Goal: Task Accomplishment & Management: Complete application form

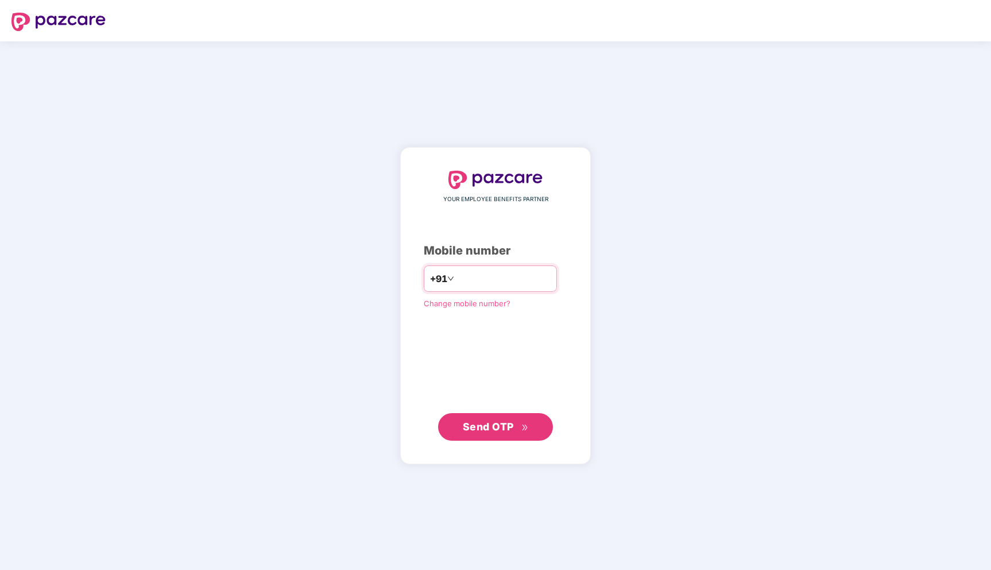
click at [485, 287] on input "number" at bounding box center [504, 278] width 94 height 18
type input "**********"
click at [505, 424] on span "Send OTP" at bounding box center [488, 426] width 51 height 12
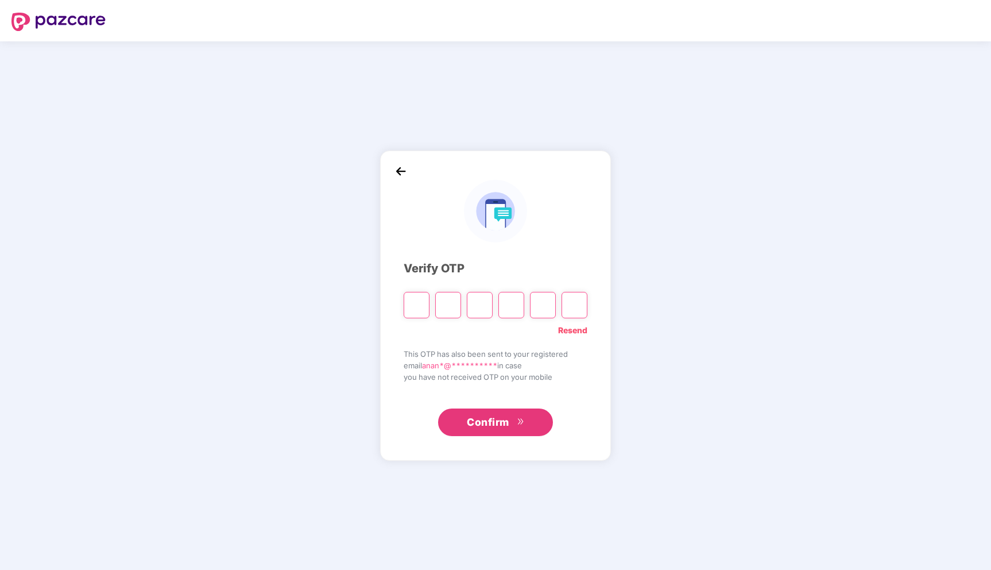
type input "*"
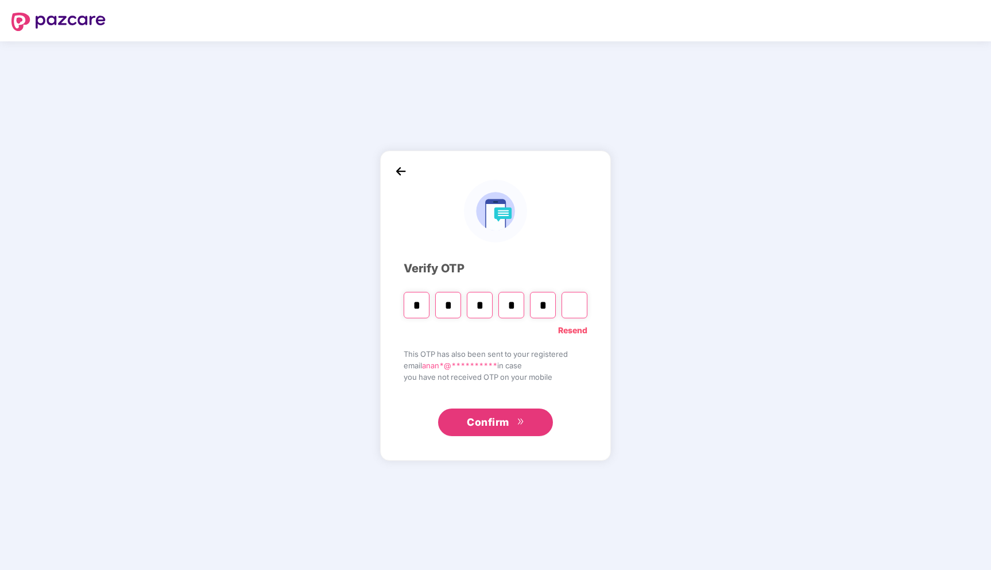
type input "*"
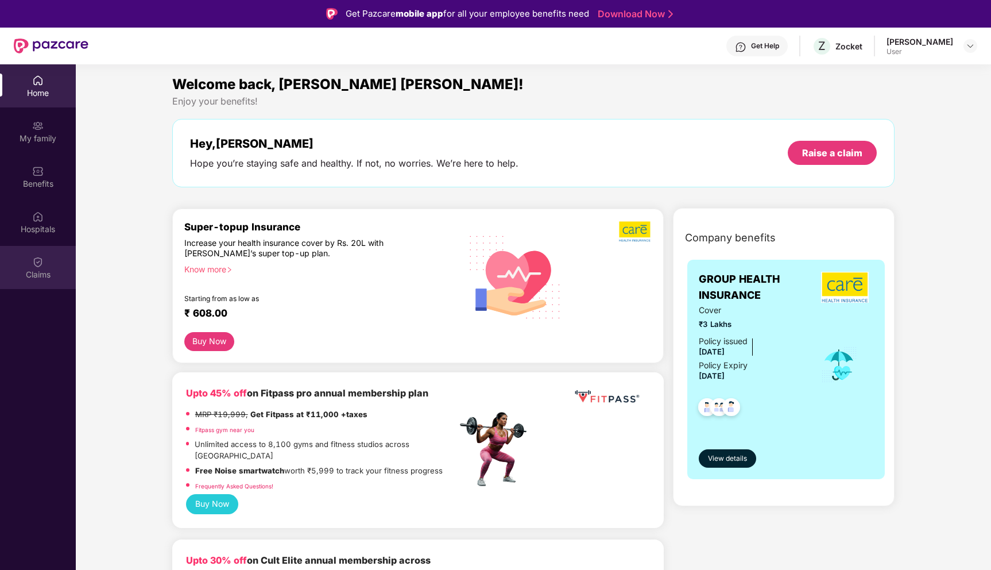
click at [38, 281] on div "Claims" at bounding box center [38, 267] width 76 height 43
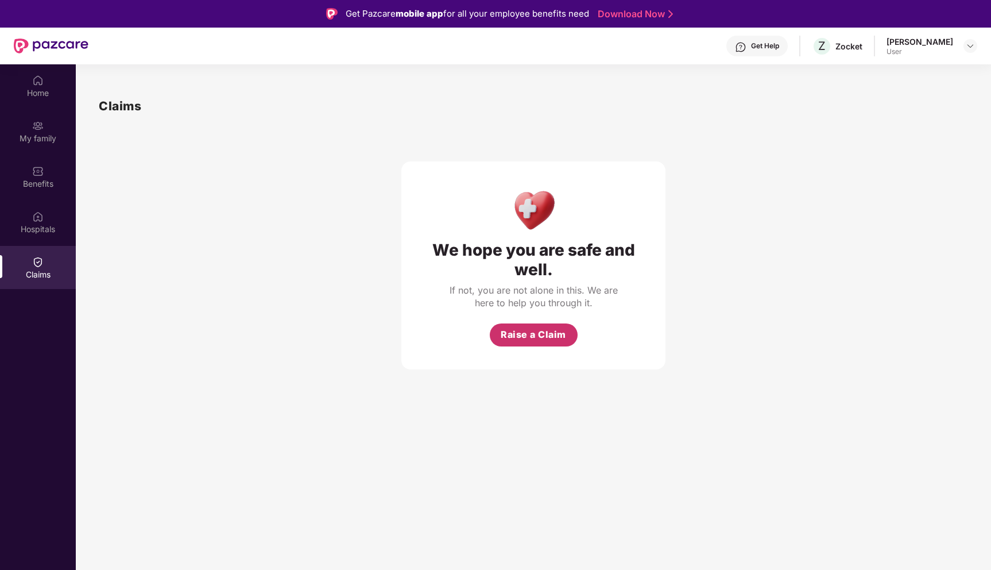
click at [509, 338] on span "Raise a Claim" at bounding box center [533, 334] width 65 height 14
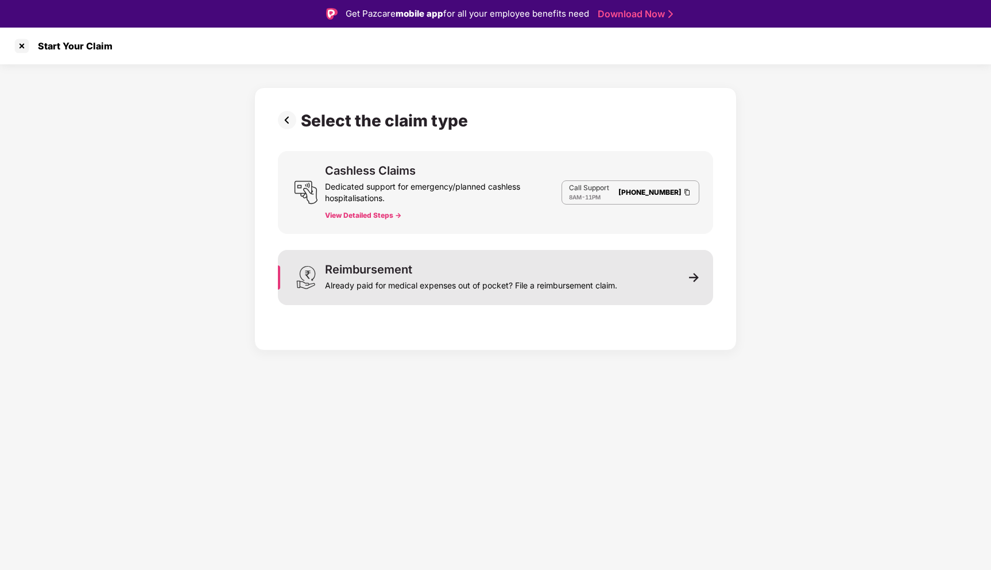
click at [607, 277] on div "Already paid for medical expenses out of pocket? File a reimbursement claim." at bounding box center [471, 283] width 292 height 16
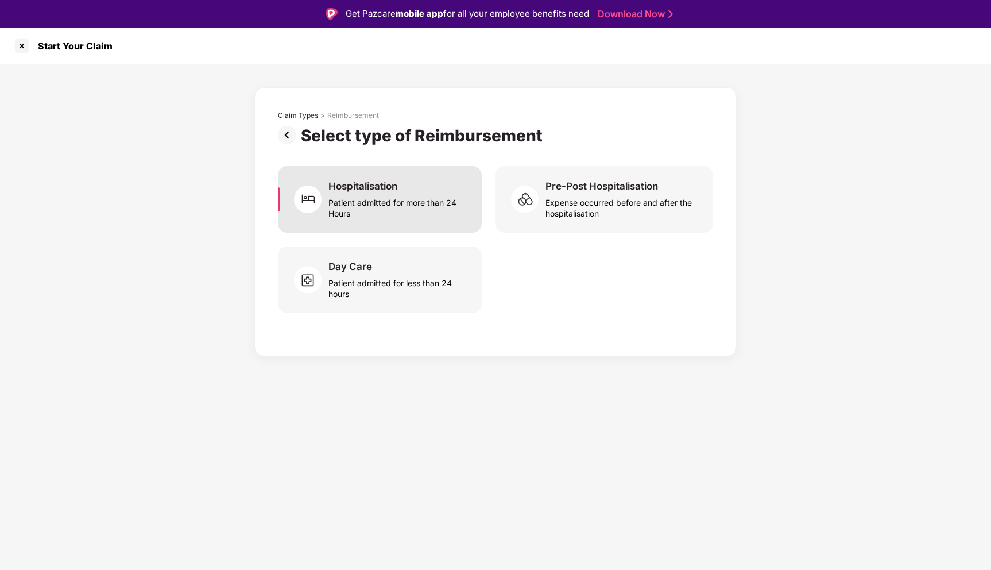
click at [412, 218] on div "Patient admitted for more than 24 Hours" at bounding box center [398, 205] width 140 height 26
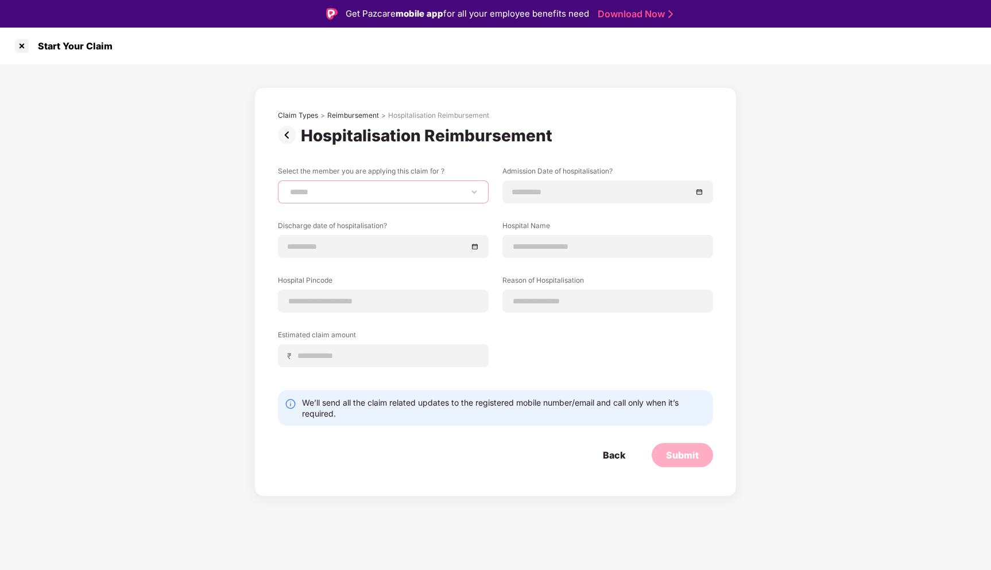
click at [399, 196] on select "**********" at bounding box center [383, 191] width 191 height 9
click at [283, 134] on img at bounding box center [289, 135] width 23 height 18
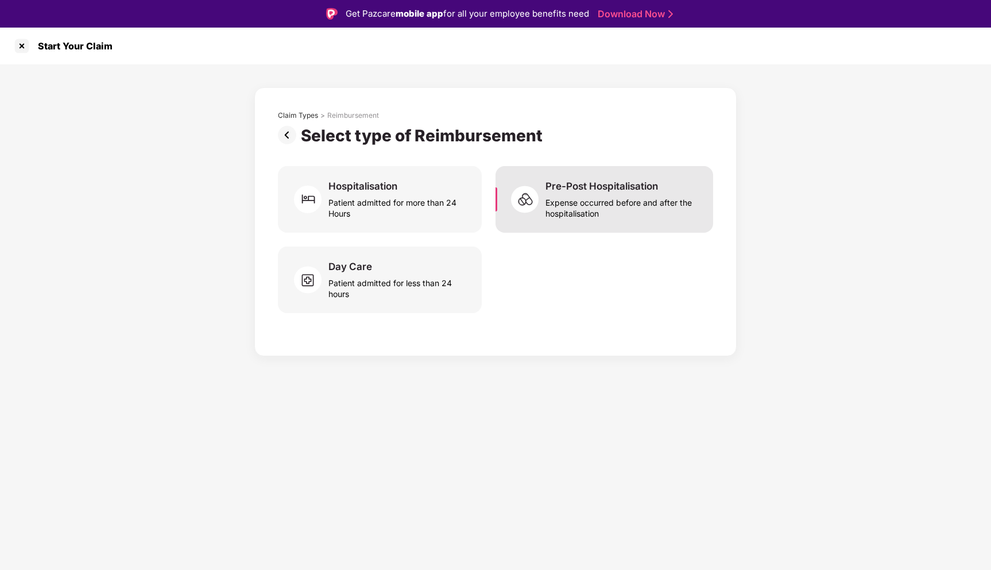
click at [585, 198] on div "Expense occurred before and after the hospitalisation" at bounding box center [623, 205] width 154 height 26
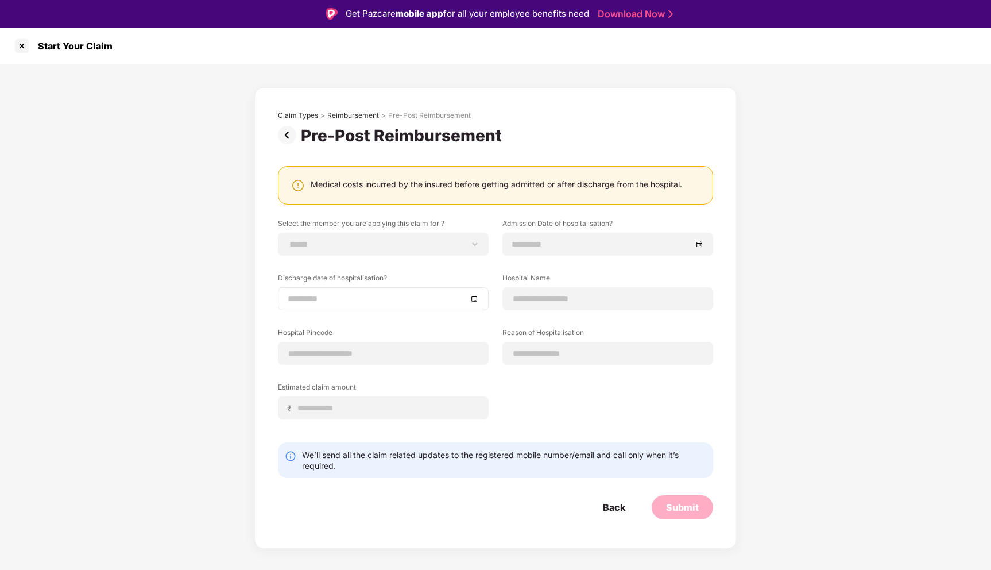
scroll to position [28, 0]
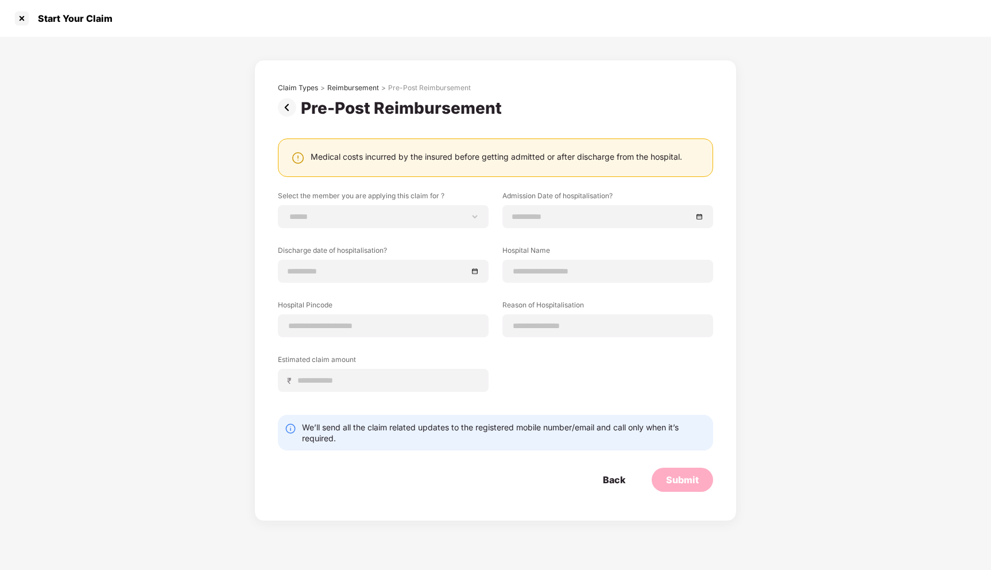
click at [288, 108] on img at bounding box center [289, 107] width 23 height 18
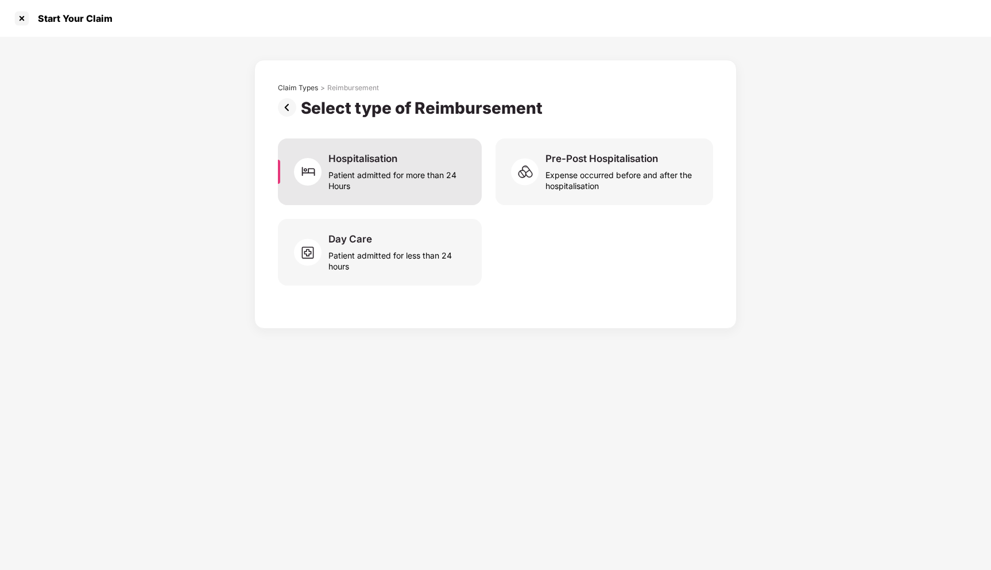
click at [389, 183] on div "Patient admitted for more than 24 Hours" at bounding box center [398, 178] width 140 height 26
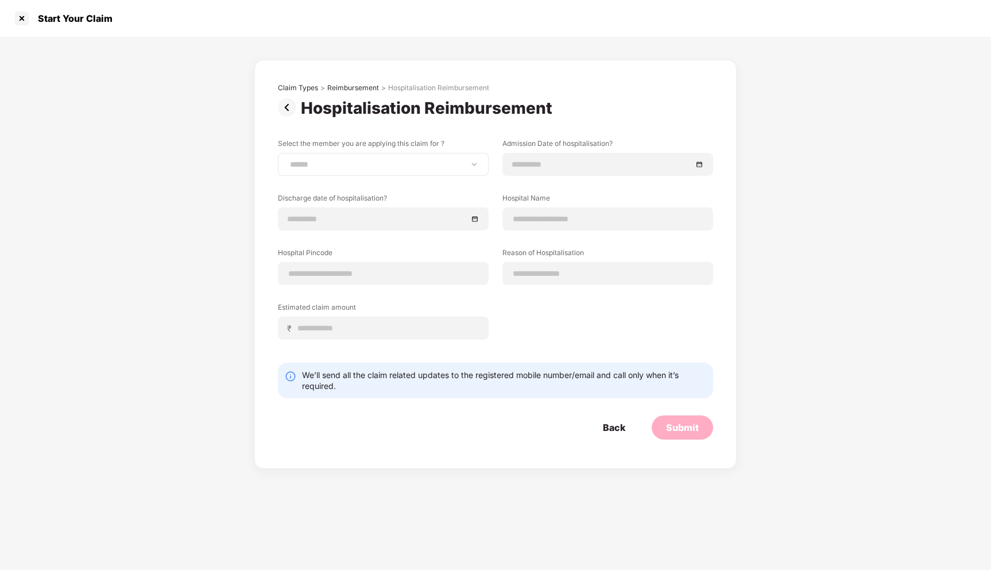
click at [412, 171] on div "**********" at bounding box center [383, 164] width 211 height 23
